Goal: Information Seeking & Learning: Learn about a topic

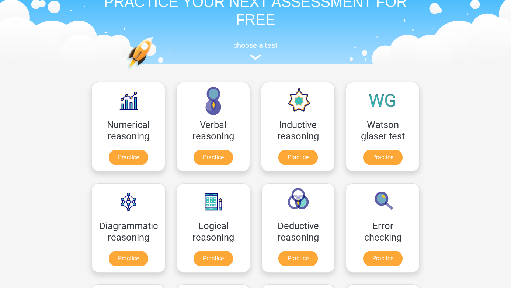
scroll to position [41, 0]
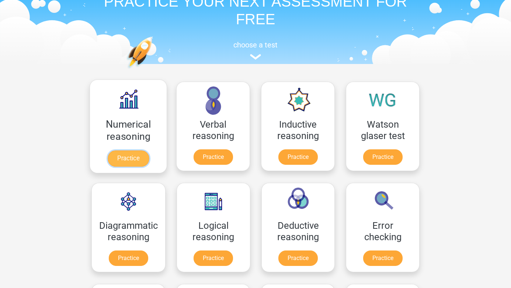
click at [139, 157] on link "Practice" at bounding box center [128, 159] width 41 height 16
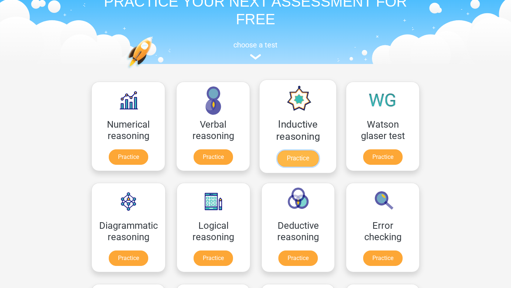
click at [300, 158] on link "Practice" at bounding box center [297, 159] width 41 height 16
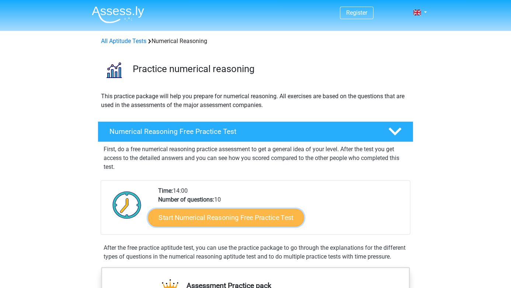
click at [195, 221] on link "Start Numerical Reasoning Free Practice Test" at bounding box center [226, 218] width 156 height 18
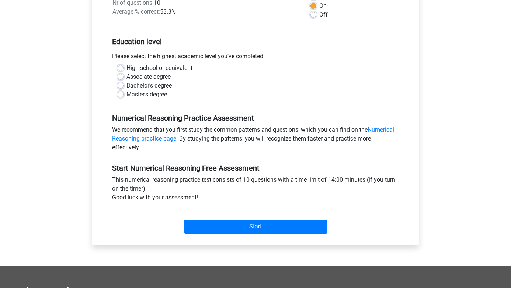
scroll to position [121, 0]
click at [164, 85] on label "Bachelor's degree" at bounding box center [148, 86] width 45 height 9
click at [123, 85] on input "Bachelor's degree" at bounding box center [121, 85] width 6 height 7
radio input "true"
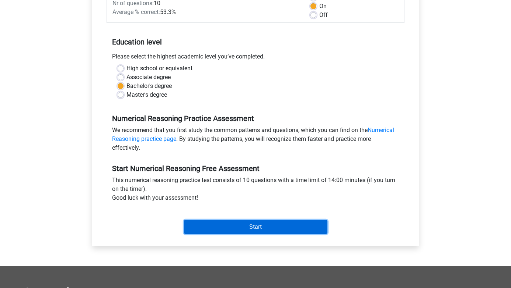
click at [242, 224] on input "Start" at bounding box center [255, 227] width 143 height 14
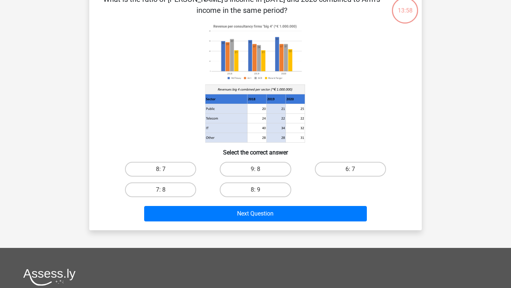
scroll to position [32, 0]
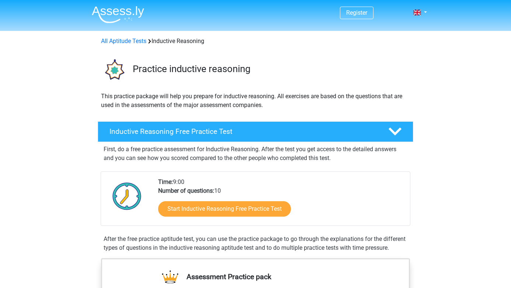
scroll to position [40, 0]
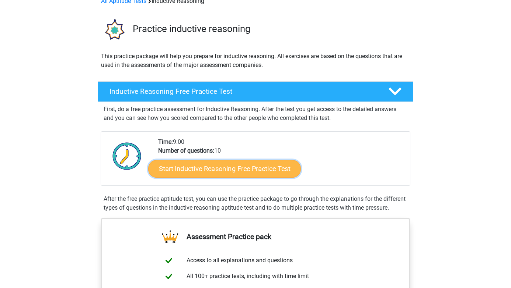
click at [276, 172] on link "Start Inductive Reasoning Free Practice Test" at bounding box center [224, 169] width 153 height 18
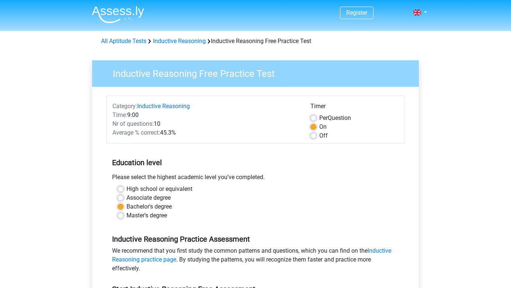
scroll to position [185, 0]
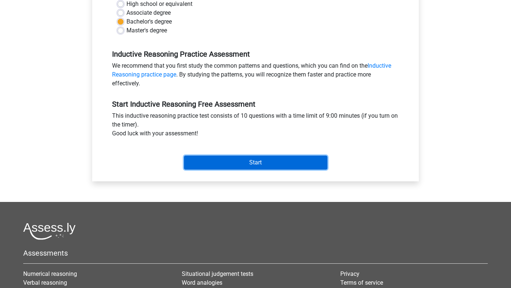
click at [277, 164] on input "Start" at bounding box center [255, 163] width 143 height 14
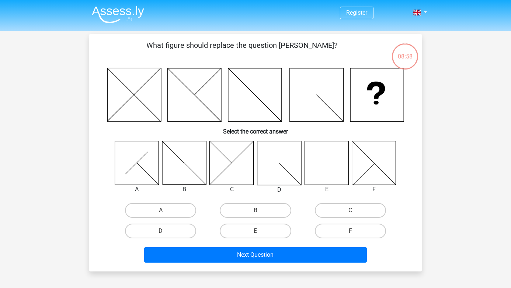
scroll to position [22, 0]
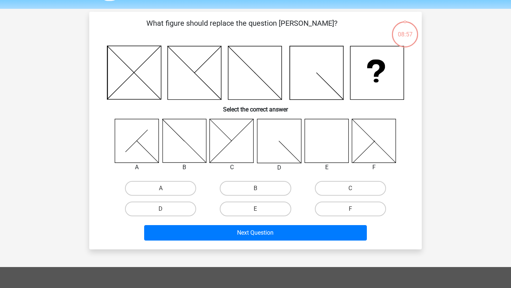
click at [320, 144] on icon at bounding box center [326, 141] width 44 height 44
click at [243, 207] on label "E" at bounding box center [255, 209] width 71 height 15
click at [255, 209] on input "E" at bounding box center [257, 211] width 5 height 5
radio input "true"
click at [255, 223] on div "Next Question" at bounding box center [255, 232] width 309 height 24
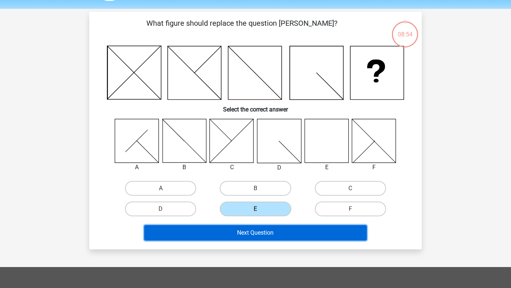
click at [255, 228] on button "Next Question" at bounding box center [255, 232] width 223 height 15
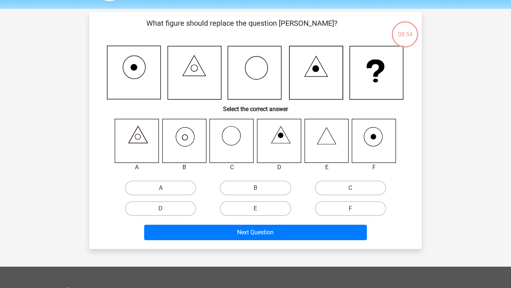
scroll to position [34, 0]
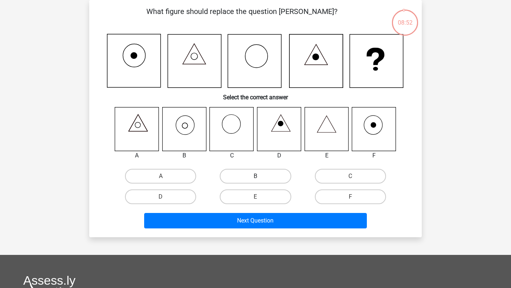
click at [237, 173] on label "B" at bounding box center [255, 176] width 71 height 15
click at [255, 176] on input "B" at bounding box center [257, 178] width 5 height 5
radio input "true"
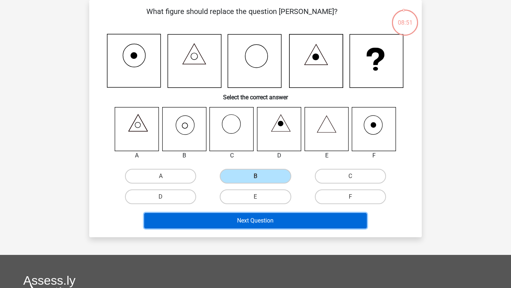
click at [241, 225] on button "Next Question" at bounding box center [255, 220] width 223 height 15
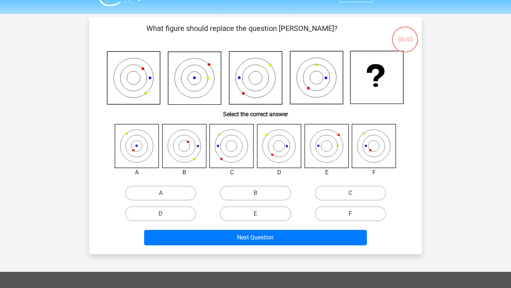
scroll to position [17, 0]
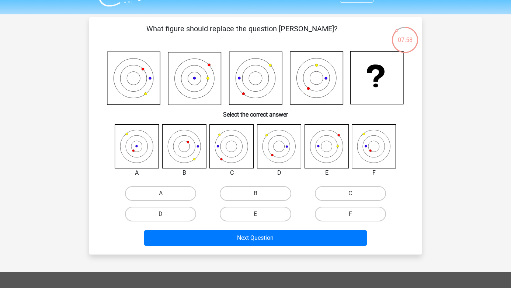
click at [319, 147] on icon at bounding box center [326, 147] width 44 height 44
click at [264, 212] on label "E" at bounding box center [255, 214] width 71 height 15
click at [260, 214] on input "E" at bounding box center [257, 216] width 5 height 5
radio input "true"
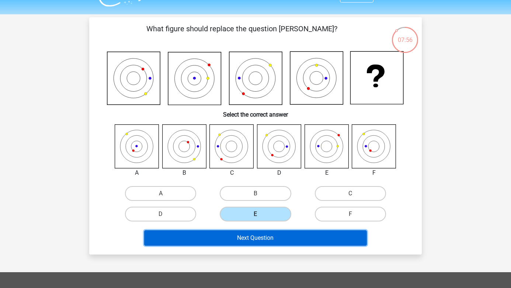
click at [270, 238] on button "Next Question" at bounding box center [255, 238] width 223 height 15
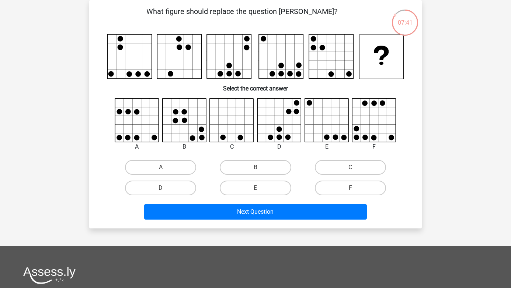
scroll to position [0, 0]
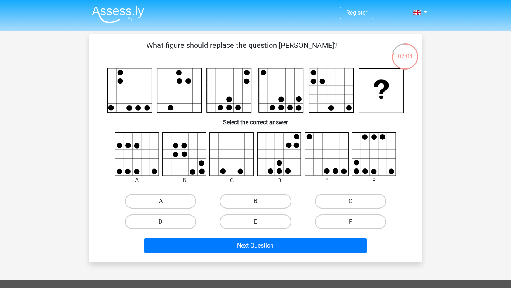
click at [180, 202] on label "A" at bounding box center [160, 201] width 71 height 15
click at [165, 202] on input "A" at bounding box center [163, 204] width 5 height 5
radio input "true"
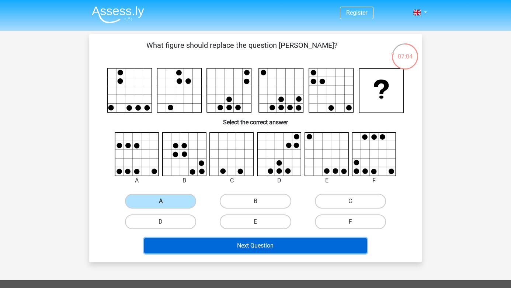
click at [201, 246] on button "Next Question" at bounding box center [255, 245] width 223 height 15
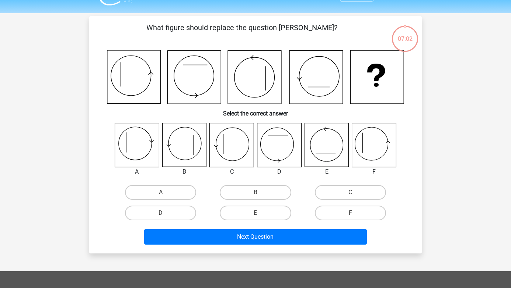
scroll to position [34, 0]
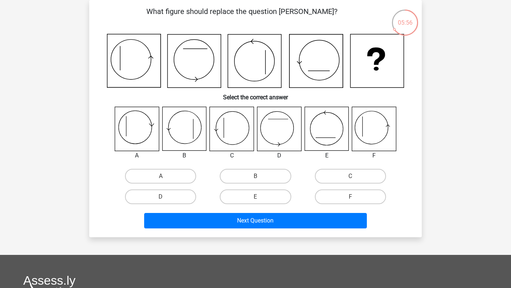
click at [174, 130] on icon at bounding box center [184, 129] width 44 height 44
click at [258, 178] on input "B" at bounding box center [257, 178] width 5 height 5
radio input "true"
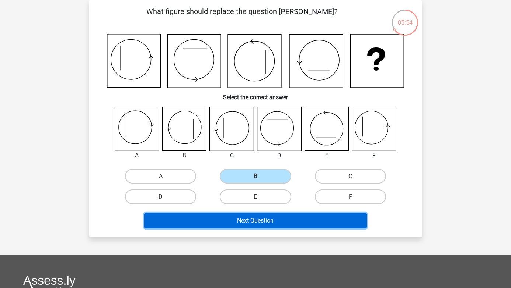
click at [258, 216] on button "Next Question" at bounding box center [255, 220] width 223 height 15
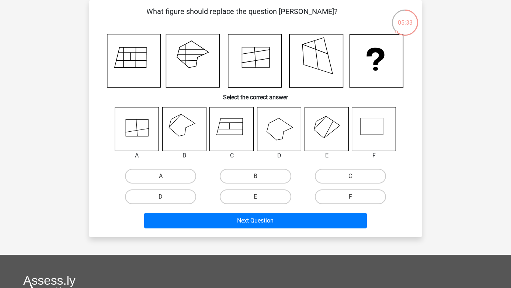
click at [185, 131] on icon at bounding box center [184, 129] width 44 height 44
click at [246, 181] on label "B" at bounding box center [255, 176] width 71 height 15
click at [255, 181] on input "B" at bounding box center [257, 178] width 5 height 5
radio input "true"
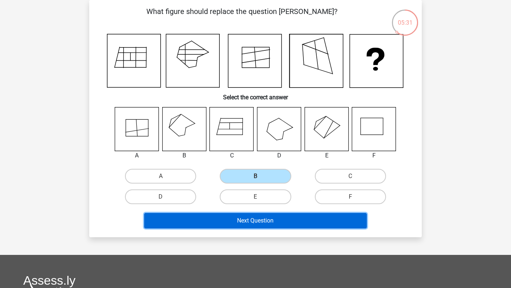
click at [245, 217] on button "Next Question" at bounding box center [255, 220] width 223 height 15
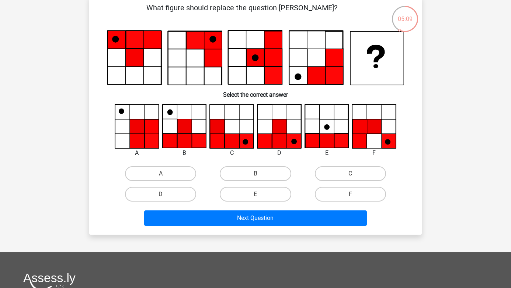
scroll to position [38, 0]
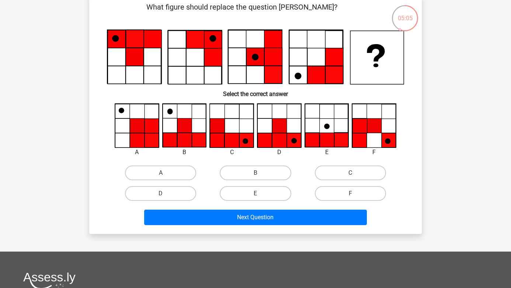
click at [240, 138] on icon at bounding box center [246, 140] width 14 height 14
click at [319, 170] on label "C" at bounding box center [350, 173] width 71 height 15
click at [350, 173] on input "C" at bounding box center [352, 175] width 5 height 5
radio input "true"
click at [313, 232] on div "What figure should replace the question mark?" at bounding box center [255, 115] width 332 height 239
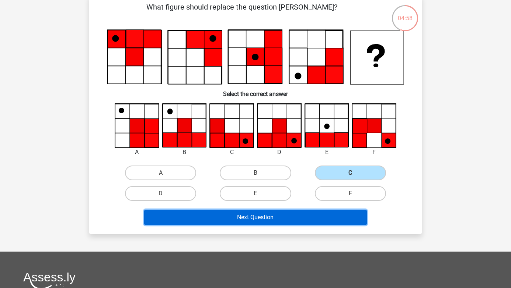
click at [312, 223] on button "Next Question" at bounding box center [255, 217] width 223 height 15
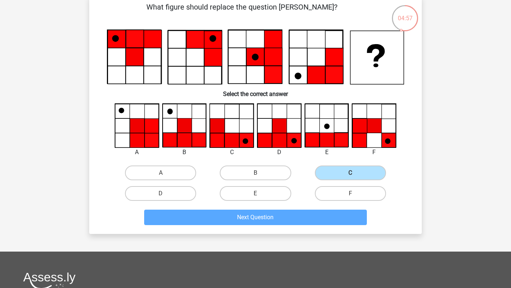
scroll to position [34, 0]
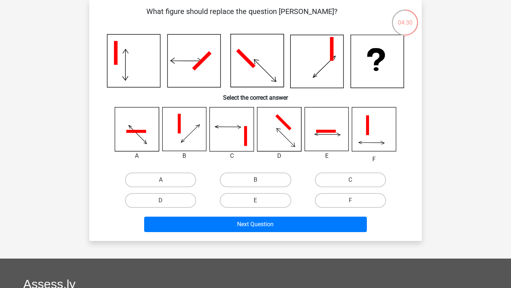
click at [242, 139] on icon at bounding box center [232, 130] width 44 height 44
click at [265, 201] on label "E" at bounding box center [255, 200] width 71 height 15
click at [260, 201] on input "E" at bounding box center [257, 203] width 5 height 5
radio input "true"
click at [325, 185] on label "C" at bounding box center [350, 180] width 71 height 15
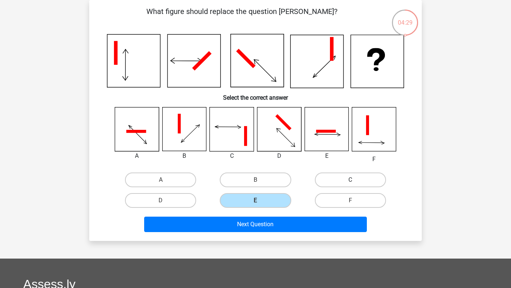
click at [350, 185] on input "C" at bounding box center [352, 182] width 5 height 5
radio input "true"
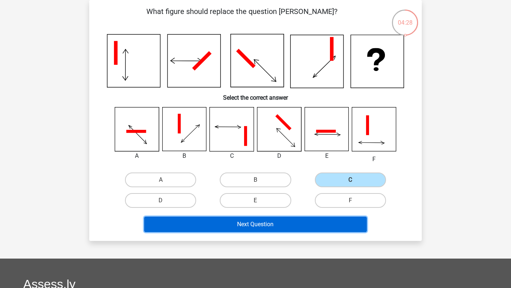
click at [305, 228] on button "Next Question" at bounding box center [255, 224] width 223 height 15
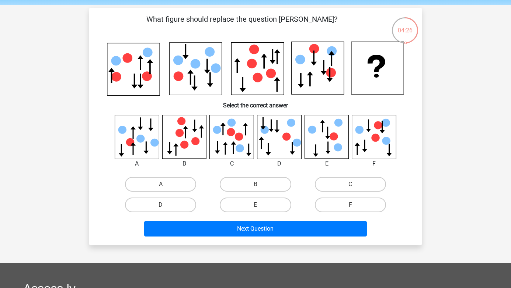
scroll to position [26, 0]
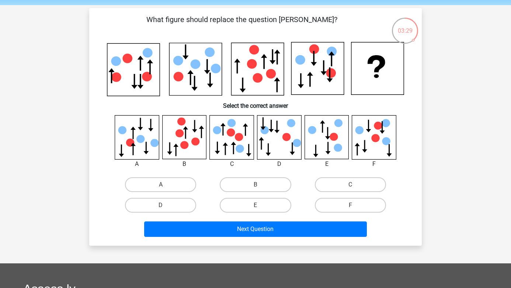
click at [253, 197] on div "E" at bounding box center [255, 205] width 95 height 21
click at [253, 203] on label "E" at bounding box center [255, 205] width 71 height 15
click at [255, 206] on input "E" at bounding box center [257, 208] width 5 height 5
radio input "true"
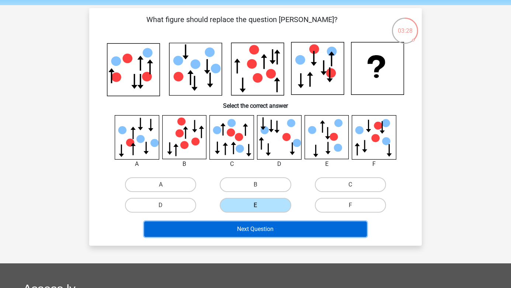
click at [253, 222] on button "Next Question" at bounding box center [255, 229] width 223 height 15
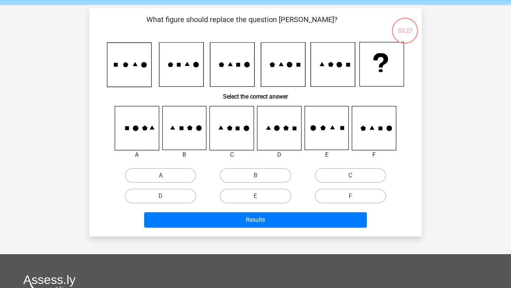
scroll to position [34, 0]
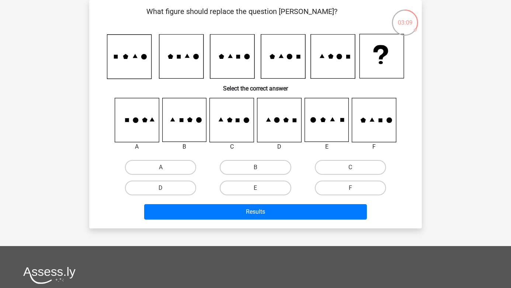
click at [287, 125] on icon at bounding box center [279, 120] width 44 height 44
click at [176, 191] on label "D" at bounding box center [160, 188] width 71 height 15
click at [165, 191] on input "D" at bounding box center [163, 190] width 5 height 5
radio input "true"
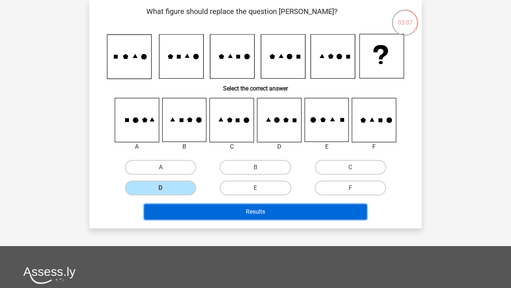
click at [193, 218] on button "Results" at bounding box center [255, 211] width 223 height 15
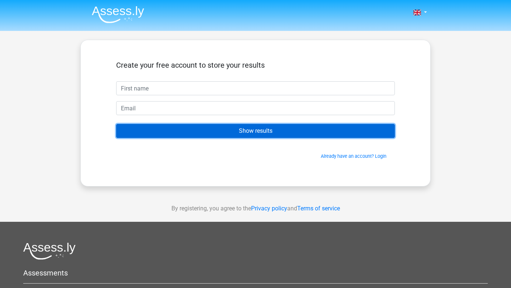
click at [342, 125] on input "Show results" at bounding box center [255, 131] width 279 height 14
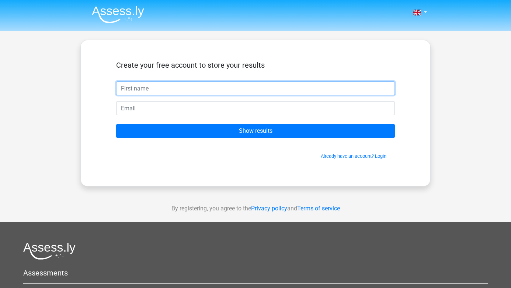
click at [290, 86] on input "text" at bounding box center [255, 88] width 279 height 14
type input "pies"
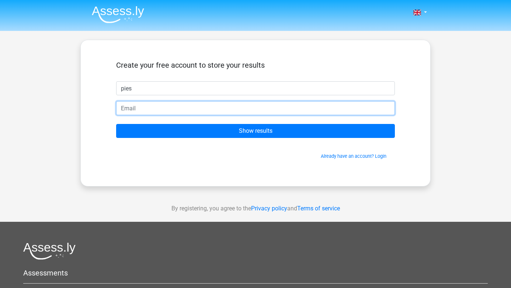
click at [244, 110] on input "email" at bounding box center [255, 108] width 279 height 14
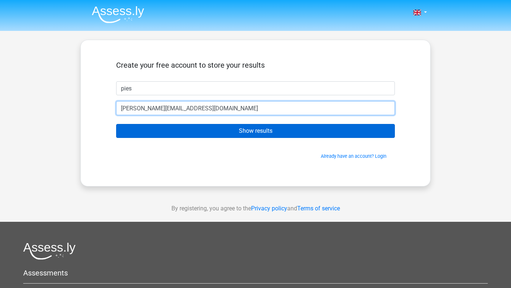
type input "[PERSON_NAME][EMAIL_ADDRESS][DOMAIN_NAME]"
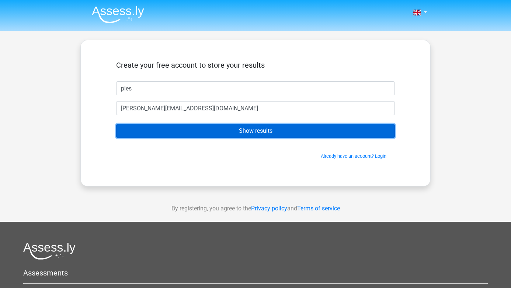
click at [247, 132] on input "Show results" at bounding box center [255, 131] width 279 height 14
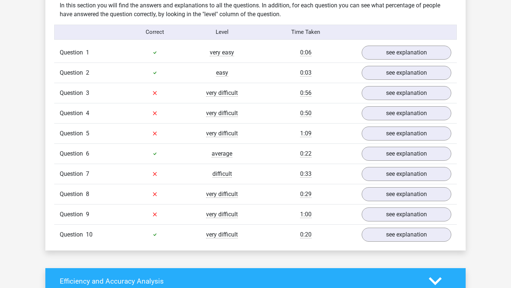
scroll to position [578, 0]
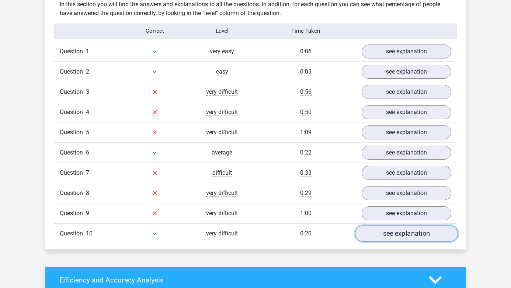
click at [375, 235] on link "see explanation" at bounding box center [406, 234] width 103 height 16
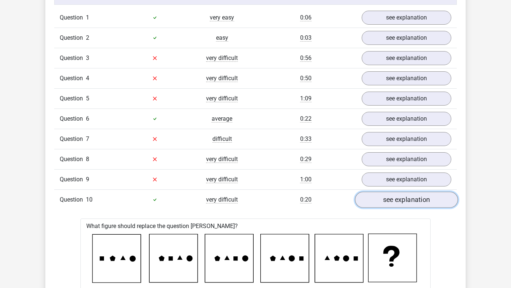
scroll to position [590, 0]
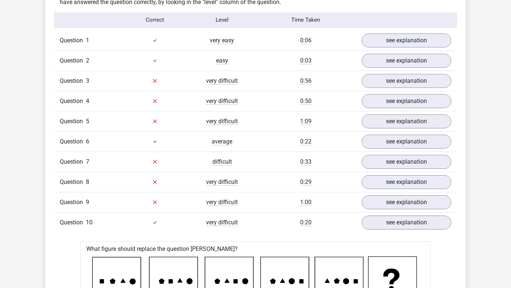
click at [382, 210] on div "Question 9 very difficult 1:00 see explanation" at bounding box center [255, 202] width 402 height 20
click at [387, 205] on link "see explanation" at bounding box center [406, 203] width 103 height 16
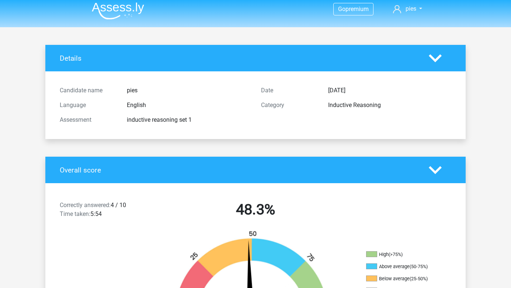
scroll to position [0, 0]
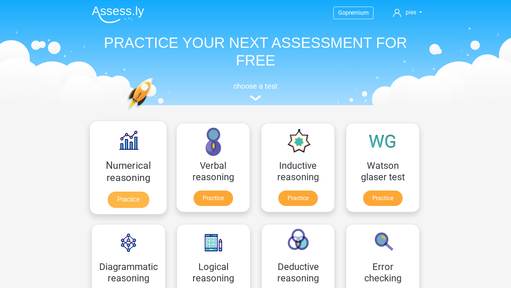
scroll to position [2, 0]
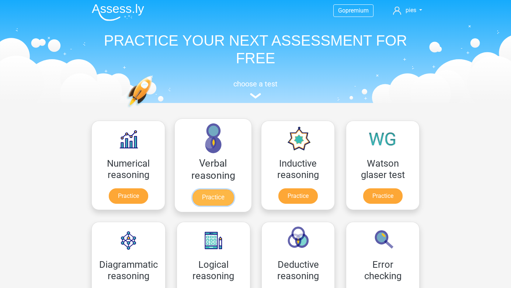
click at [223, 202] on link "Practice" at bounding box center [212, 198] width 41 height 16
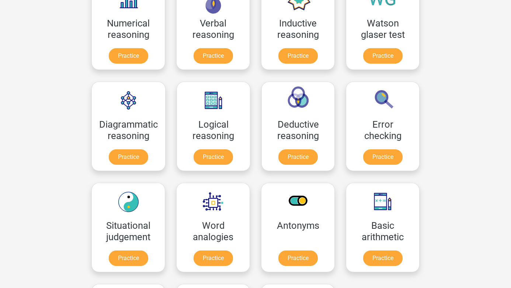
scroll to position [148, 0]
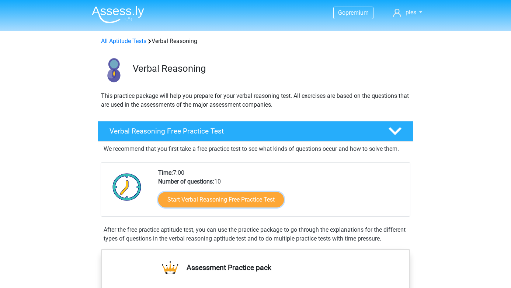
click at [223, 202] on link "Start Verbal Reasoning Free Practice Test" at bounding box center [221, 199] width 126 height 15
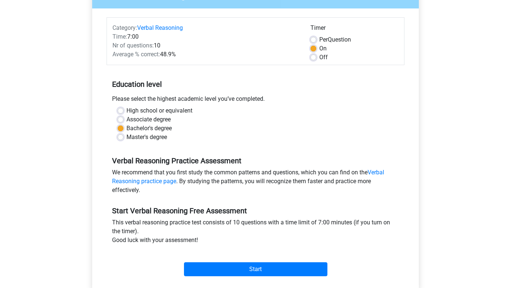
scroll to position [90, 0]
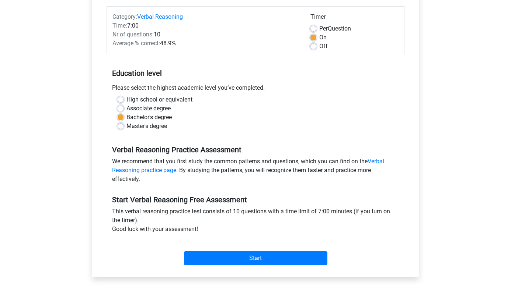
click at [241, 250] on div "Start" at bounding box center [255, 253] width 298 height 26
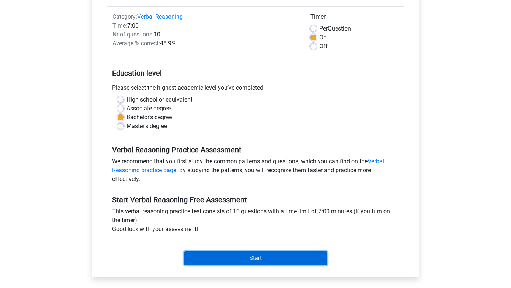
click at [238, 255] on input "Start" at bounding box center [255, 259] width 143 height 14
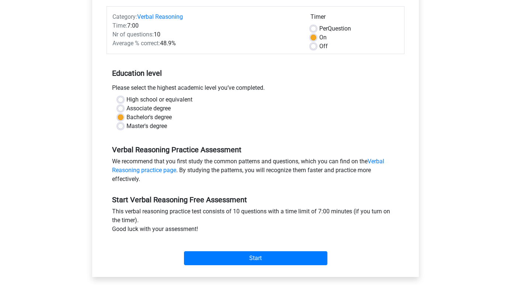
click at [310, 30] on div "Timer Per Question On Off" at bounding box center [354, 32] width 99 height 38
click at [319, 29] on label "Per Question" at bounding box center [335, 28] width 32 height 9
click at [314, 29] on input "Per Question" at bounding box center [313, 27] width 6 height 7
radio input "true"
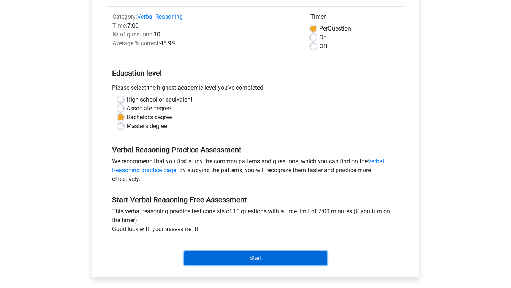
click at [249, 257] on input "Start" at bounding box center [255, 259] width 143 height 14
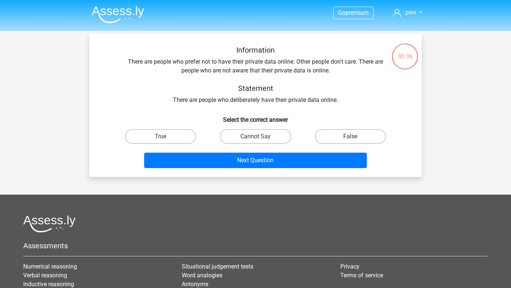
click at [123, 4] on li at bounding box center [115, 13] width 58 height 20
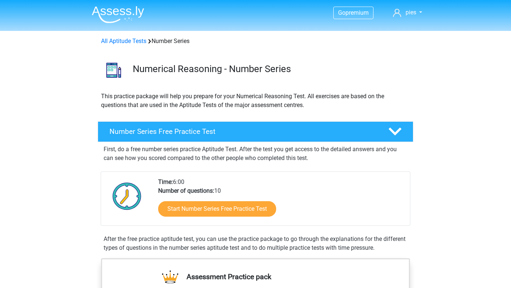
scroll to position [21, 0]
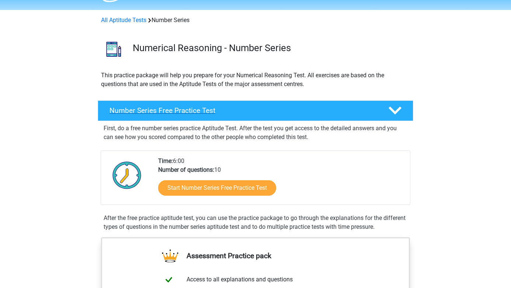
click at [234, 110] on h4 "Number Series Free Practice Test" at bounding box center [242, 110] width 267 height 8
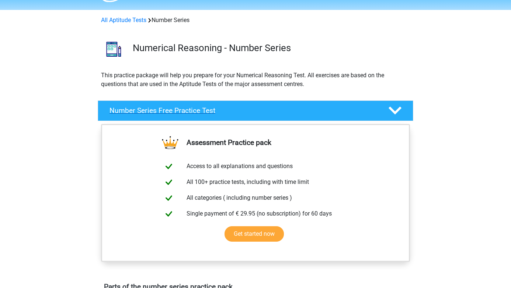
click at [234, 110] on h4 "Number Series Free Practice Test" at bounding box center [242, 110] width 267 height 8
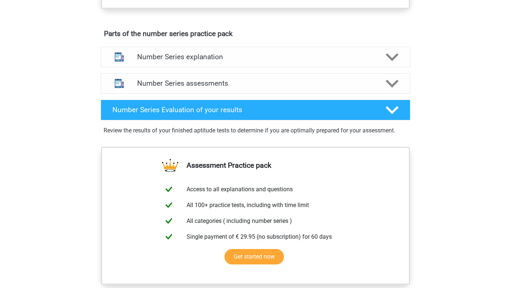
scroll to position [388, 0]
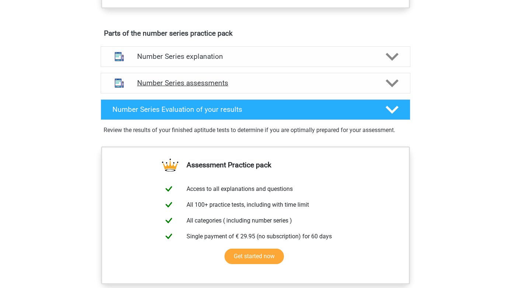
click at [389, 81] on icon at bounding box center [391, 83] width 13 height 13
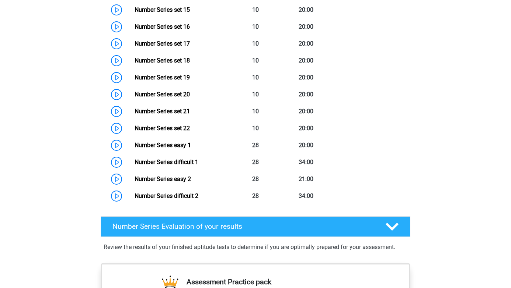
scroll to position [789, 0]
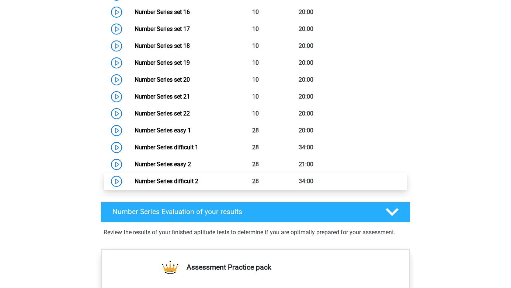
click at [155, 185] on link "Number Series difficult 2" at bounding box center [166, 181] width 64 height 7
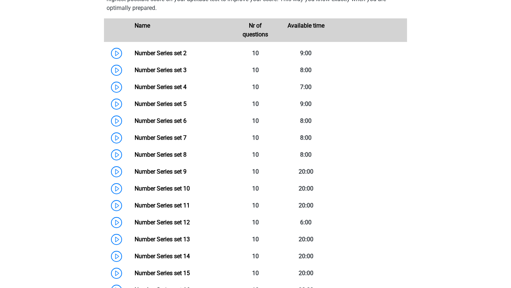
scroll to position [305, 0]
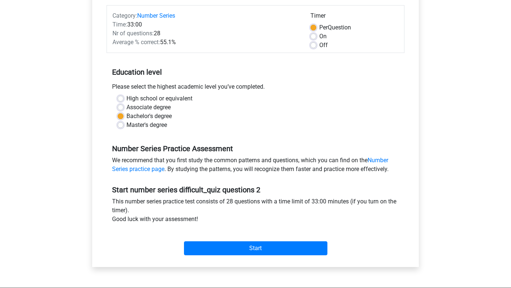
scroll to position [148, 0]
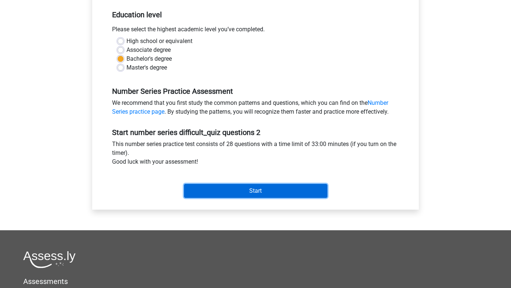
click at [223, 197] on input "Start" at bounding box center [255, 191] width 143 height 14
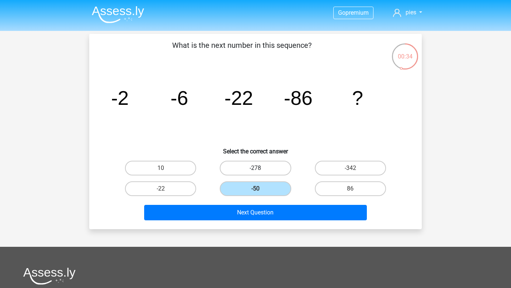
click at [269, 169] on label "-278" at bounding box center [255, 168] width 71 height 15
click at [260, 169] on input "-278" at bounding box center [257, 170] width 5 height 5
radio input "true"
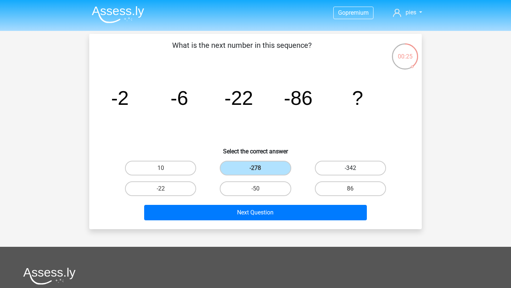
click at [343, 168] on label "-342" at bounding box center [350, 168] width 71 height 15
click at [350, 168] on input "-342" at bounding box center [352, 170] width 5 height 5
radio input "true"
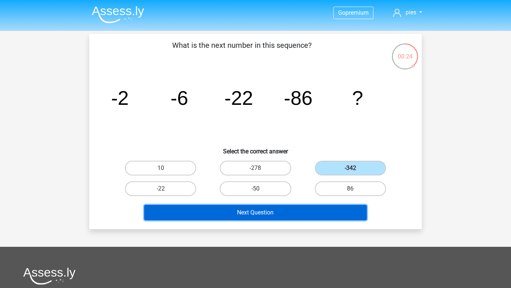
click at [330, 210] on button "Next Question" at bounding box center [255, 212] width 223 height 15
